Goal: Navigation & Orientation: Find specific page/section

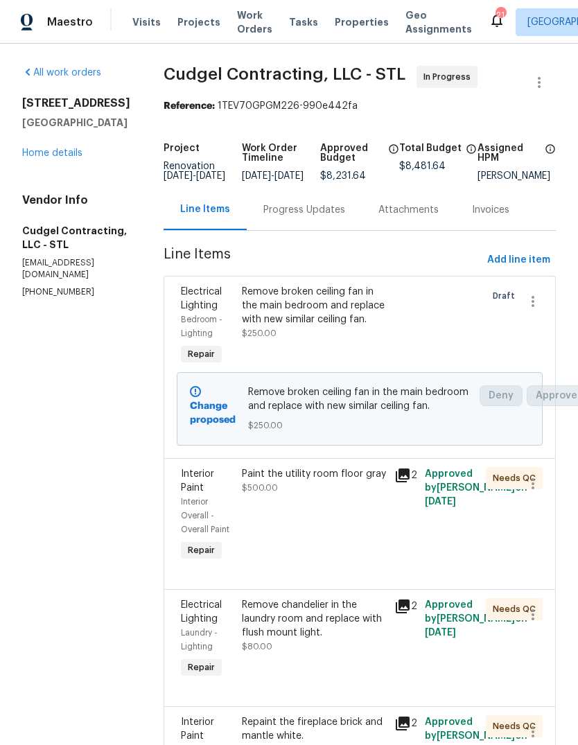
click at [353, 24] on span "Properties" at bounding box center [362, 22] width 54 height 14
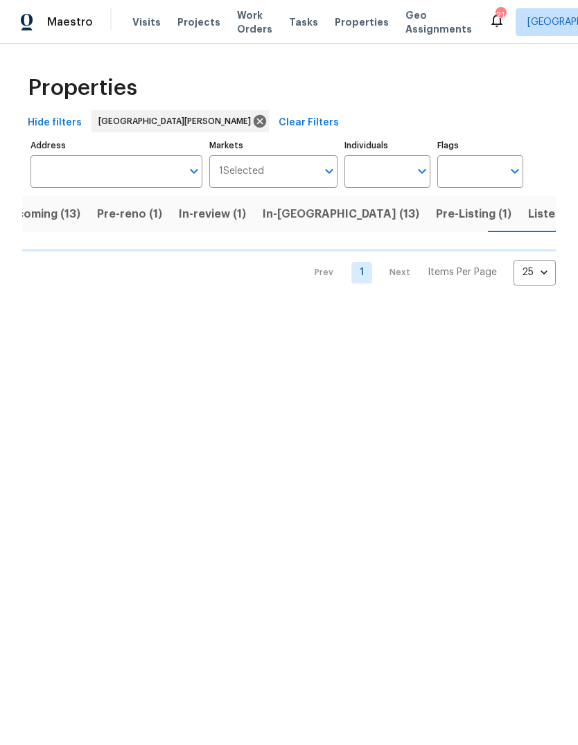
scroll to position [0, 30]
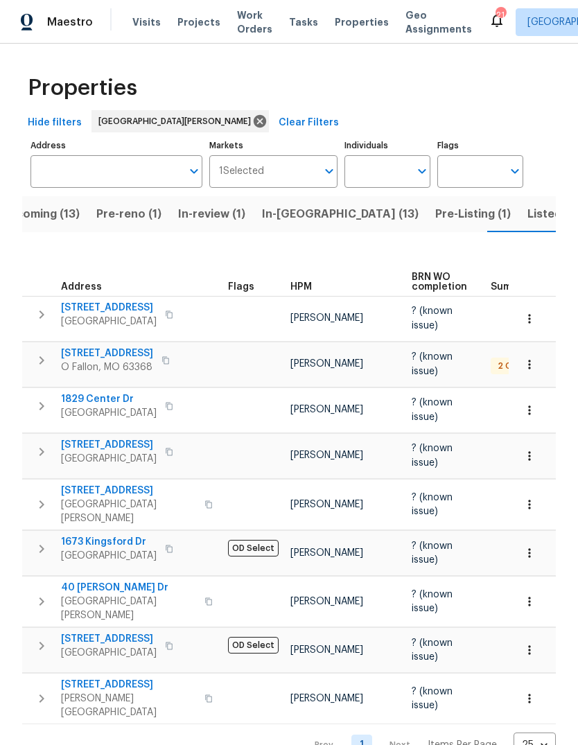
click at [308, 282] on span "HPM" at bounding box center [300, 287] width 21 height 10
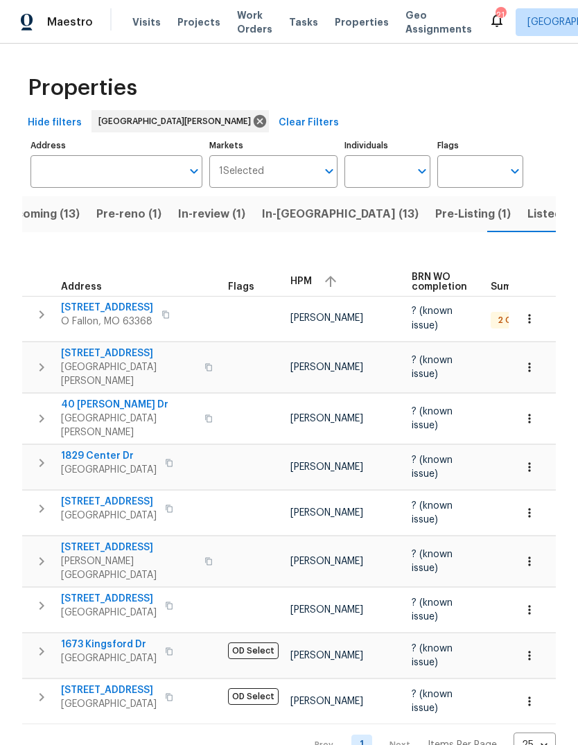
click at [313, 271] on div "HPM" at bounding box center [345, 281] width 110 height 21
